Goal: Information Seeking & Learning: Find contact information

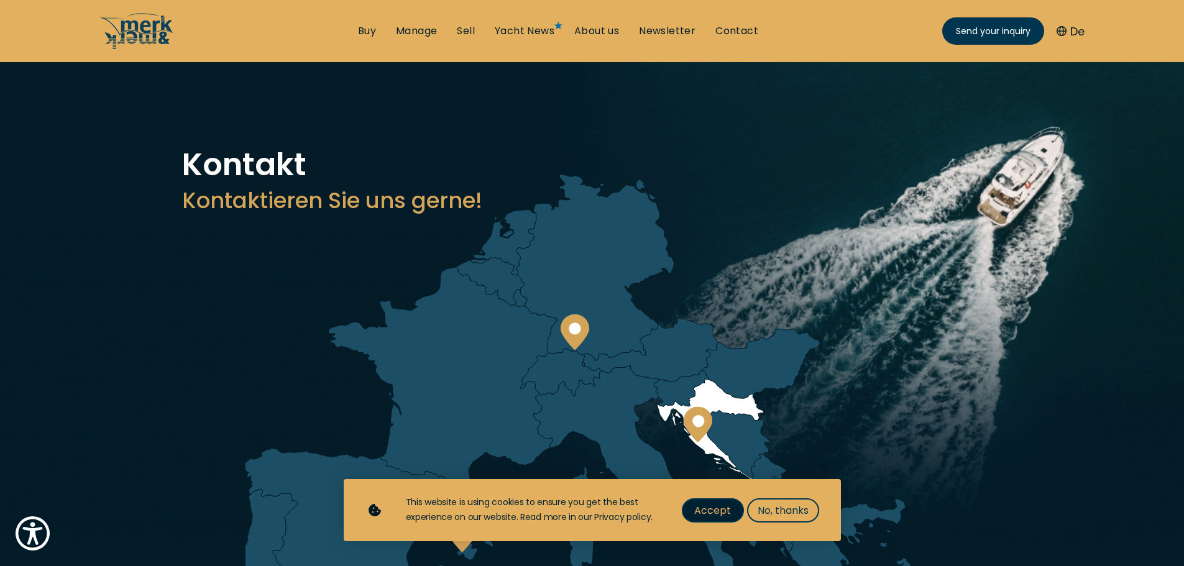
click at [735, 510] on button "Accept" at bounding box center [713, 510] width 62 height 24
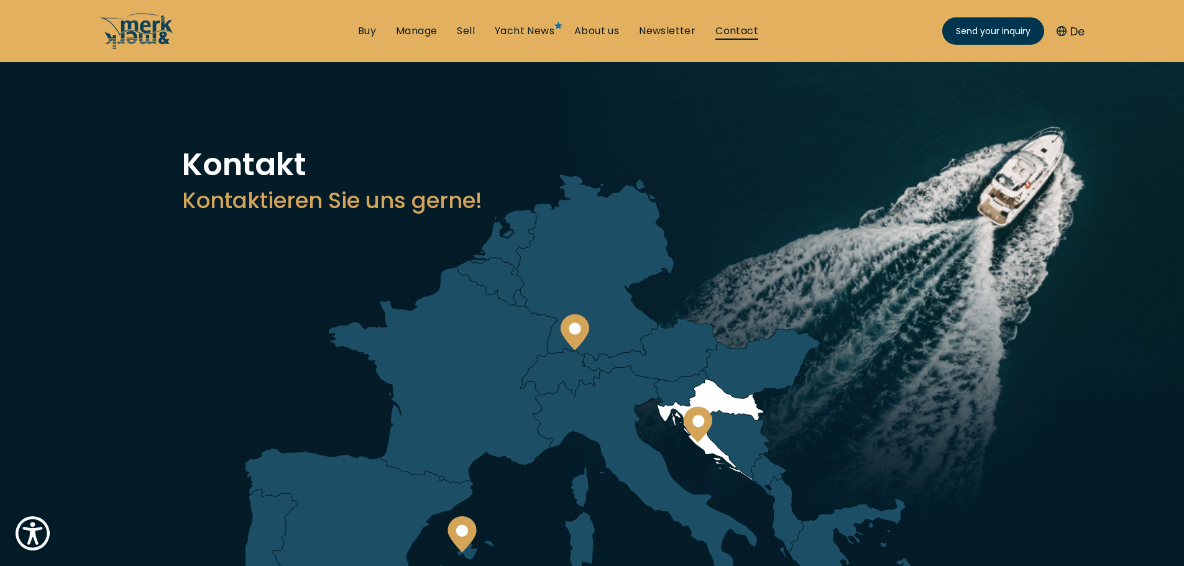
click at [729, 25] on link "Contact" at bounding box center [736, 31] width 43 height 14
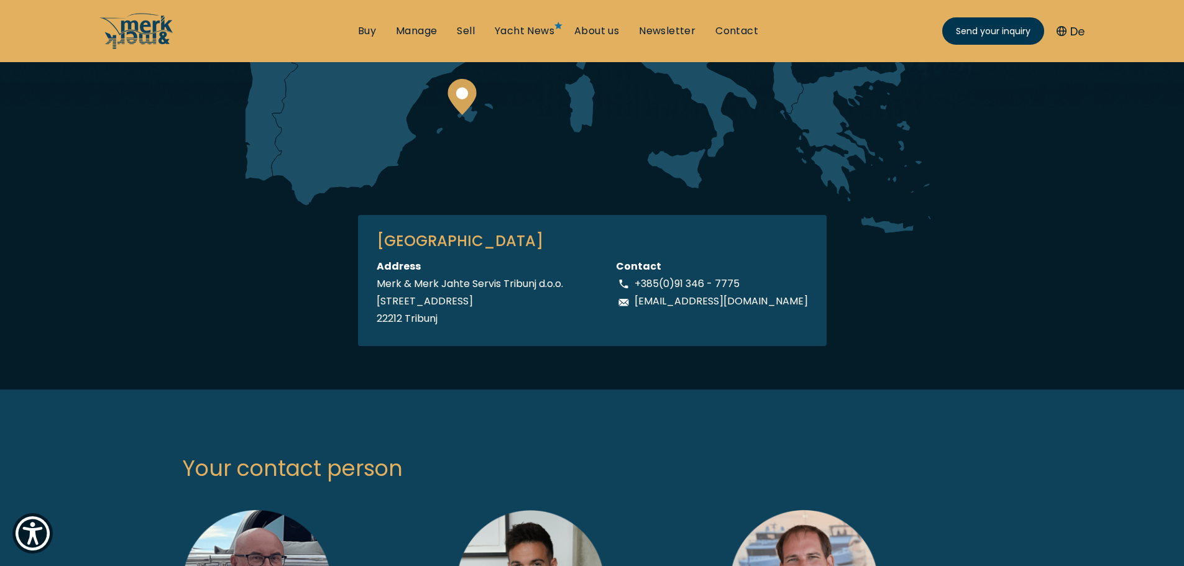
scroll to position [435, 0]
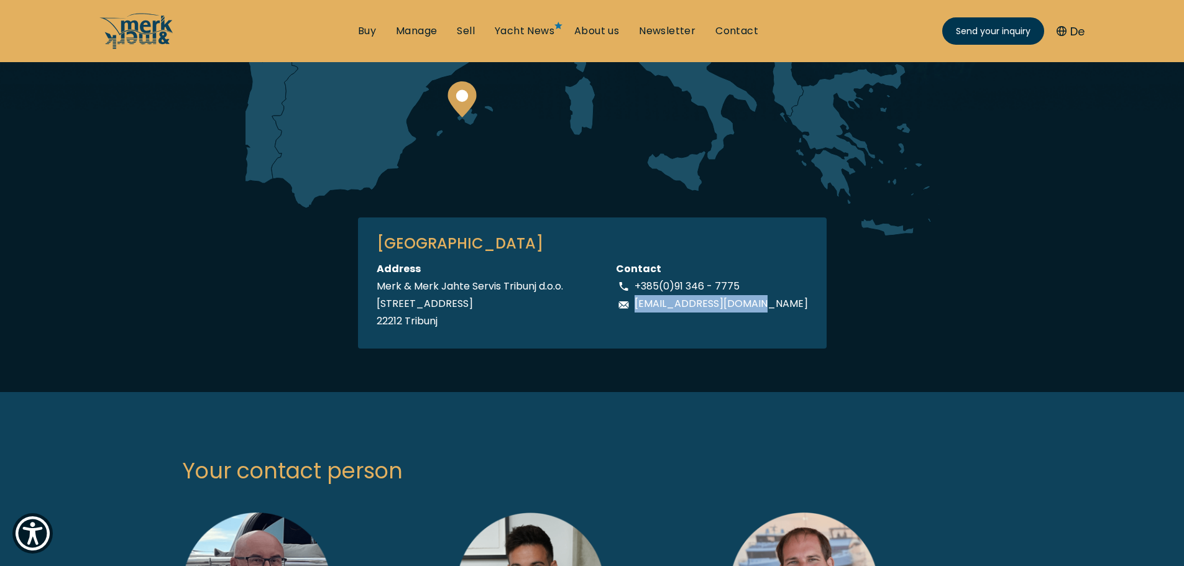
drag, startPoint x: 657, startPoint y: 302, endPoint x: 826, endPoint y: 307, distance: 169.1
click at [826, 307] on div "Kroatien KROATIEN Address Merk & Merk Jahte Servis Tribunj d.o.o. [STREET_ADDRE…" at bounding box center [592, 43] width 718 height 612
copy p "[EMAIL_ADDRESS][DOMAIN_NAME]"
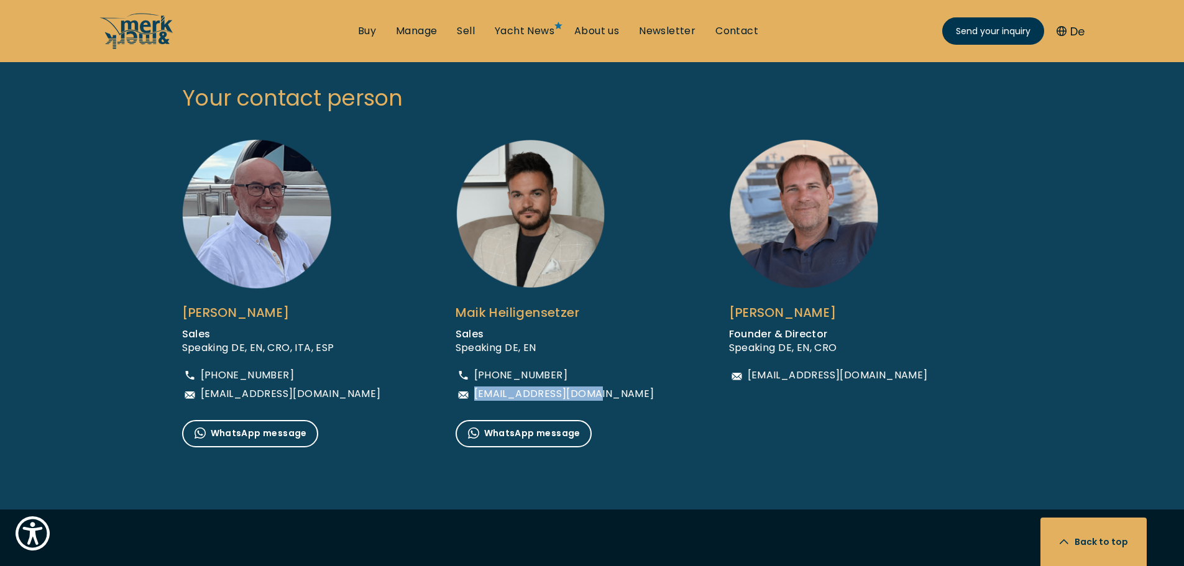
drag, startPoint x: 474, startPoint y: 391, endPoint x: 621, endPoint y: 392, distance: 146.7
click at [621, 392] on div "[PERSON_NAME] Sales Speaking DE, EN [PHONE_NUMBER] [EMAIL_ADDRESS][DOMAIN_NAME]…" at bounding box center [592, 293] width 273 height 308
copy span "[EMAIL_ADDRESS][DOMAIN_NAME]"
drag, startPoint x: 200, startPoint y: 393, endPoint x: 370, endPoint y: 393, distance: 170.9
click at [370, 393] on div "[PERSON_NAME] Sales Speaking DE, EN, CRO, [GEOGRAPHIC_DATA], ESP [PHONE_NUMBER]…" at bounding box center [318, 293] width 273 height 308
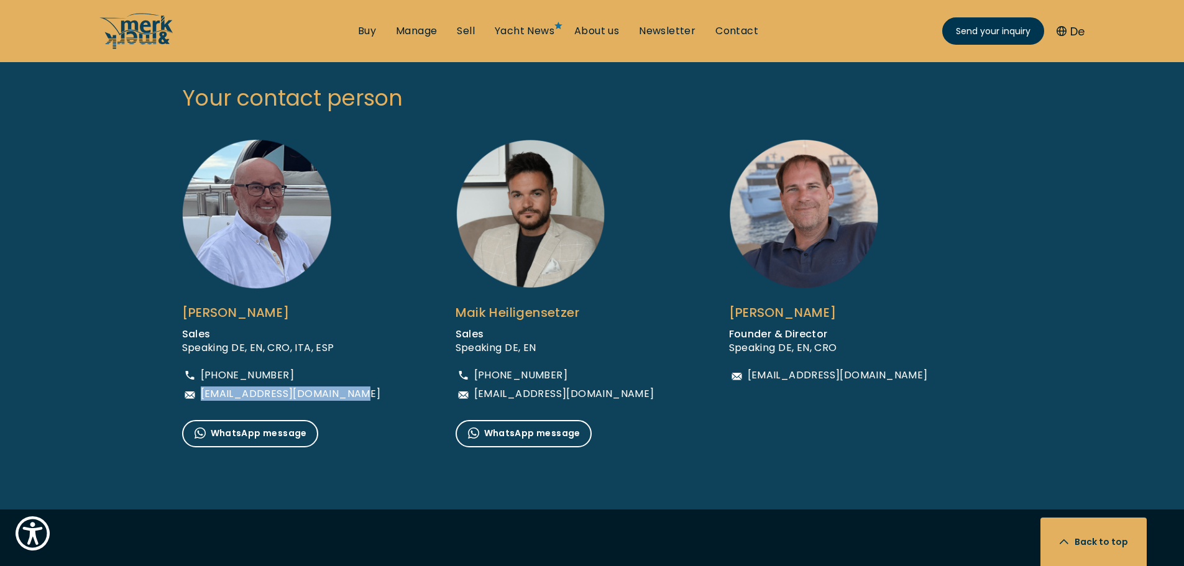
copy span "[EMAIL_ADDRESS][DOMAIN_NAME]"
